Goal: Information Seeking & Learning: Learn about a topic

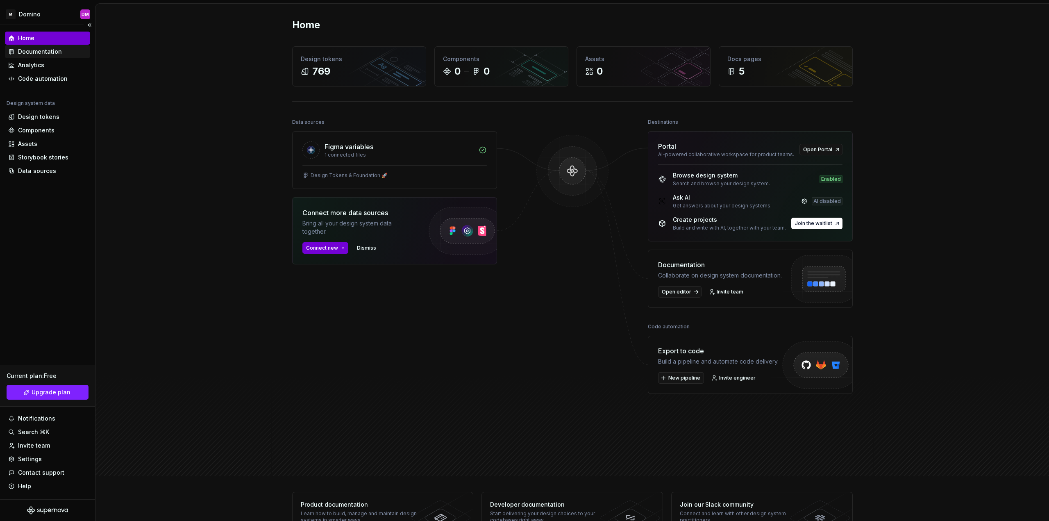
click at [51, 53] on div "Documentation" at bounding box center [40, 52] width 44 height 8
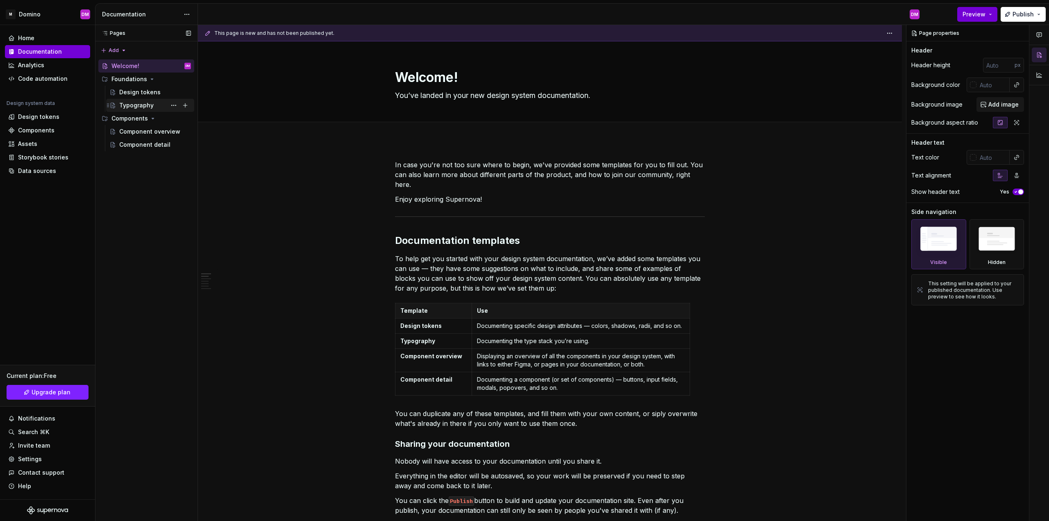
click at [138, 104] on div "Typography" at bounding box center [136, 105] width 34 height 8
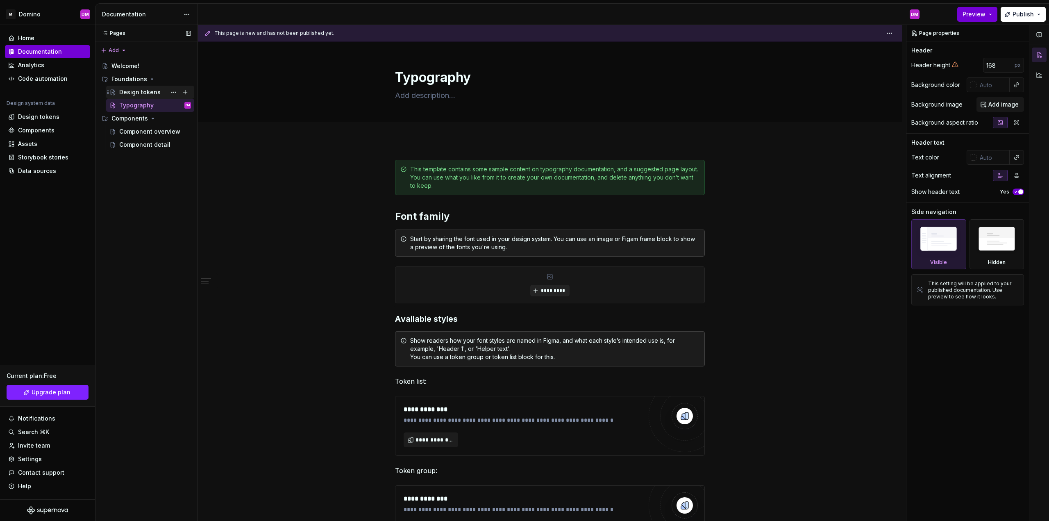
click at [140, 96] on div "Design tokens" at bounding box center [139, 92] width 41 height 8
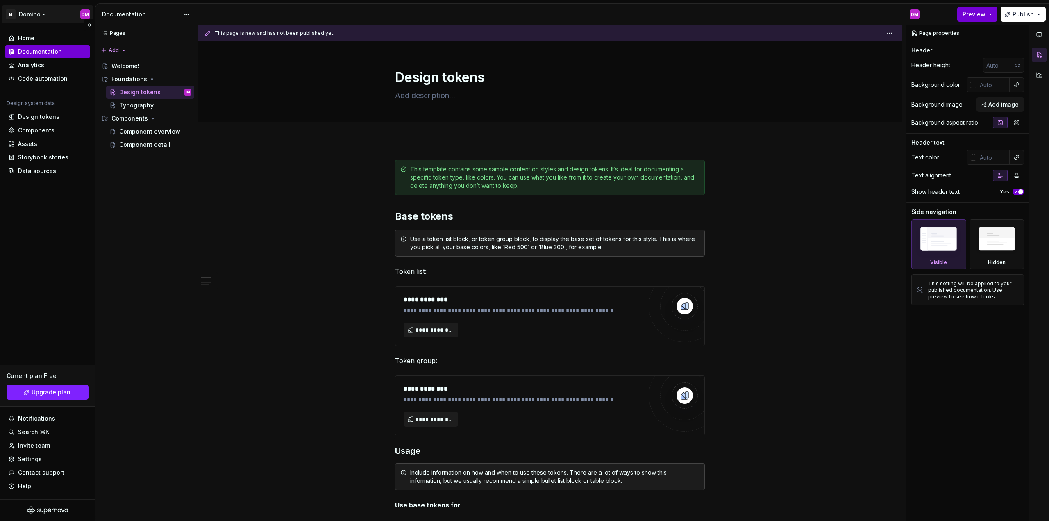
type textarea "*"
click at [39, 13] on html "M [PERSON_NAME] Home Documentation Analytics Code automation Design system data…" at bounding box center [524, 260] width 1049 height 521
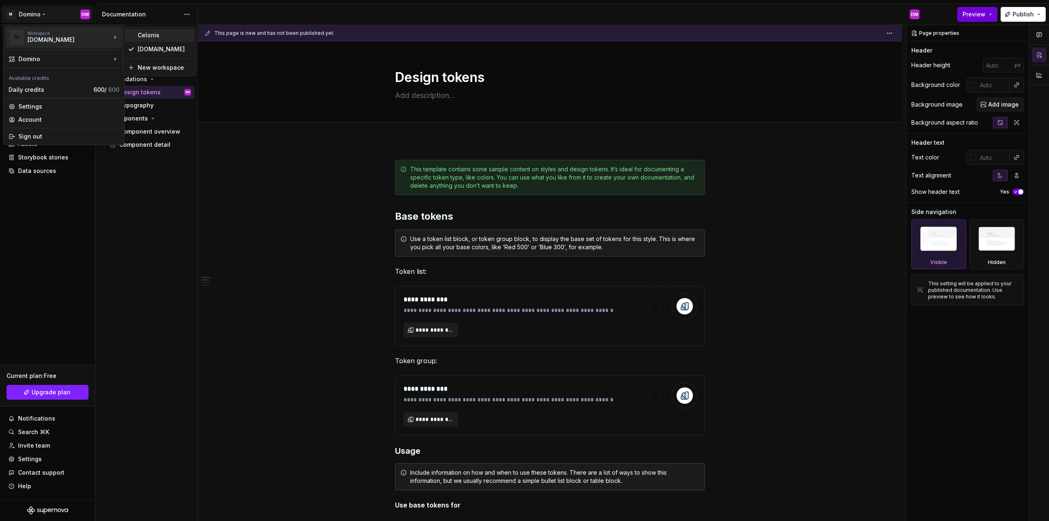
click at [134, 34] on div "Celonis" at bounding box center [160, 35] width 70 height 13
